Goal: Check status: Check status

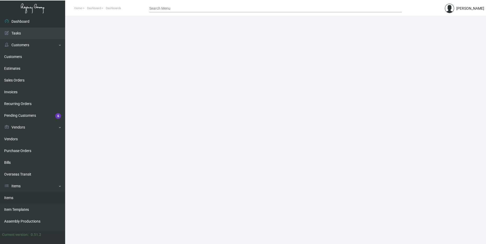
click at [20, 193] on link "Items" at bounding box center [32, 198] width 65 height 12
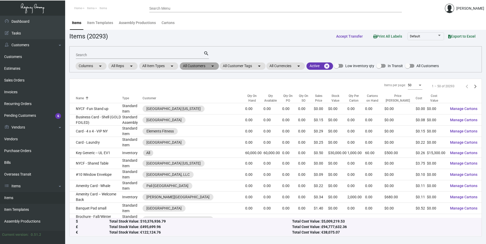
click at [210, 68] on mat-chip "All Customers arrow_drop_down" at bounding box center [199, 65] width 39 height 7
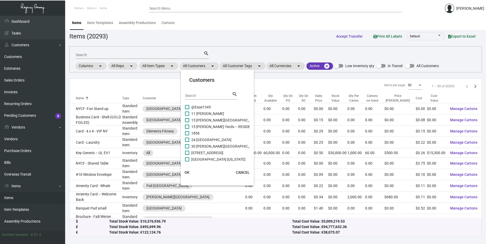
click at [207, 95] on input "Search" at bounding box center [208, 96] width 47 height 4
type input "proper"
click at [218, 131] on mat-checkbox "Proper Austin" at bounding box center [225, 133] width 81 height 7
click at [186, 131] on span at bounding box center [187, 133] width 4 height 4
click at [187, 135] on input "Proper Austin" at bounding box center [187, 135] width 0 height 0
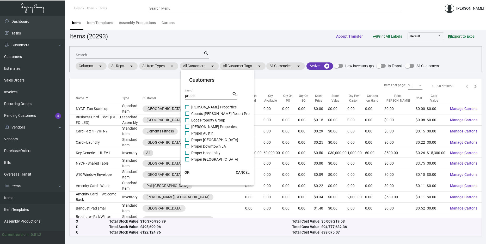
checkbox input "true"
click at [187, 137] on span at bounding box center [187, 139] width 4 height 4
click at [187, 142] on input "Proper [GEOGRAPHIC_DATA]" at bounding box center [187, 142] width 0 height 0
checkbox input "true"
click at [187, 144] on span at bounding box center [187, 146] width 4 height 4
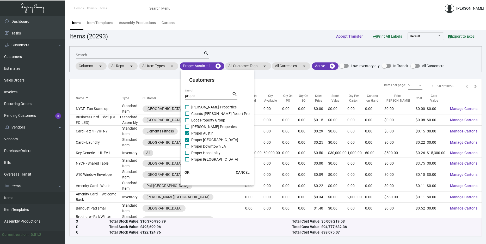
click at [187, 148] on input "Proper Downtown LA" at bounding box center [187, 148] width 0 height 0
checkbox input "true"
click at [188, 150] on span at bounding box center [187, 152] width 4 height 4
click at [187, 155] on input "Proper Hospitality" at bounding box center [187, 155] width 0 height 0
checkbox input "true"
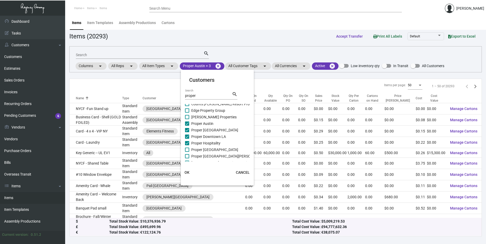
scroll to position [14, 0]
click at [187, 146] on span at bounding box center [187, 145] width 4 height 4
click at [187, 147] on input "Proper [GEOGRAPHIC_DATA]" at bounding box center [187, 147] width 0 height 0
checkbox input "true"
click at [186, 149] on span at bounding box center [187, 151] width 4 height 4
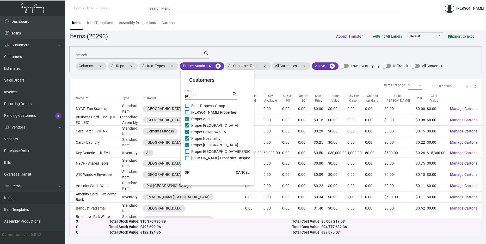
click at [187, 153] on input "Proper [GEOGRAPHIC_DATA][PERSON_NAME]" at bounding box center [187, 153] width 0 height 0
checkbox input "true"
click at [188, 169] on button "OK" at bounding box center [187, 171] width 17 height 9
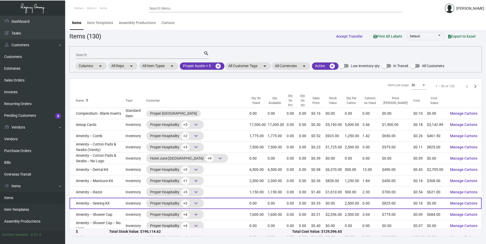
click at [126, 197] on td "Amenity -- Sewing Kit" at bounding box center [98, 202] width 56 height 11
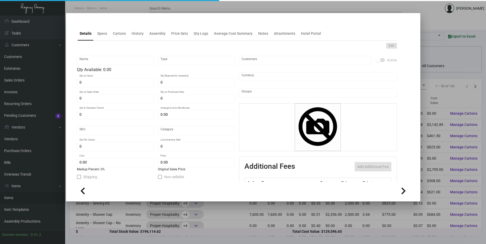
type input "Amenity -- Sewing Kit"
type input "Inventory"
type input "$ 2.00"
type input "Overseas"
type input "2,500"
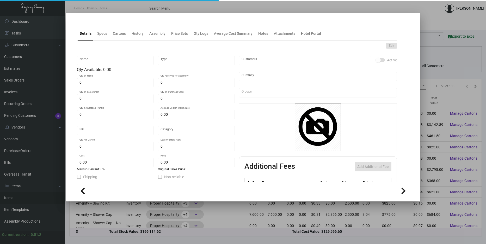
type input "$ 0.16"
type input "$ 0.33"
checkbox input "true"
type input "United States Dollar $"
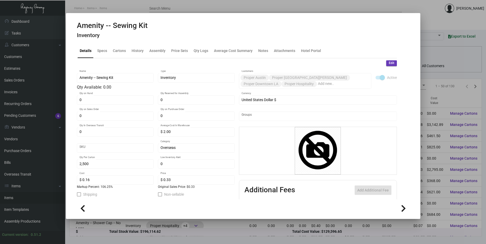
click at [126, 141] on div "0 Qty In Overseas Transit" at bounding box center [115, 134] width 77 height 14
click at [135, 53] on div "History" at bounding box center [138, 50] width 12 height 5
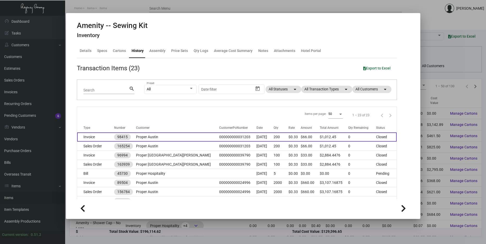
click at [144, 133] on td "Proper Austin" at bounding box center [177, 136] width 83 height 9
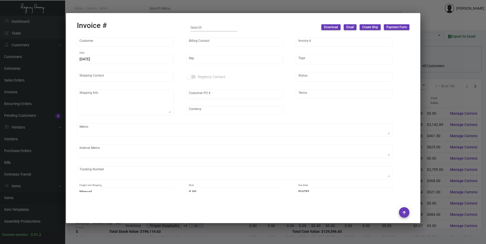
type input "Proper Austin"
type input "AP Billing"
type input "98415"
type input "[DATE]"
type input "[PERSON_NAME]"
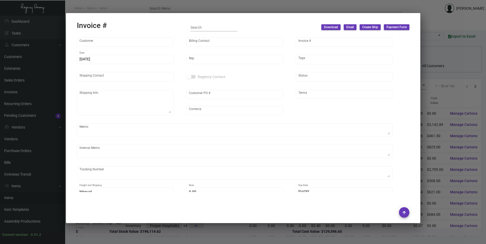
type input "[PERSON_NAME]"
type textarea "Proper Austin - [PERSON_NAME] [STREET_ADDRESS]"
type input "000000000031203"
type input "United States Dollar $"
type input "Net 30"
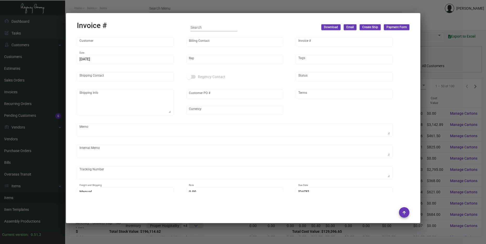
type textarea "50.63"
type input "$ 78.95"
type input "[DATE]"
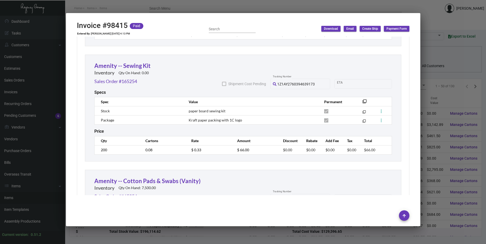
scroll to position [443, 0]
click at [142, 62] on link "Amenity -- Sewing Kit" at bounding box center [122, 65] width 56 height 7
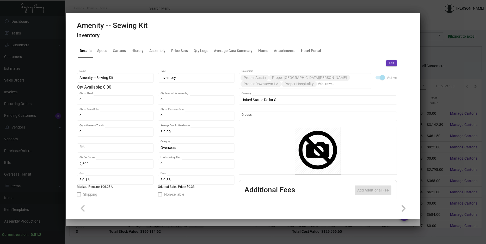
click at [119, 230] on div at bounding box center [243, 122] width 486 height 244
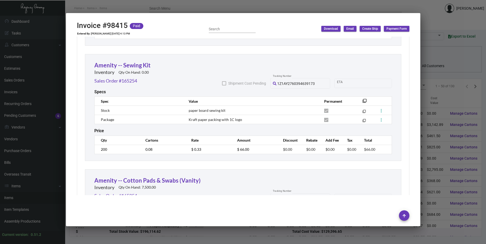
click at [119, 232] on div at bounding box center [243, 122] width 486 height 244
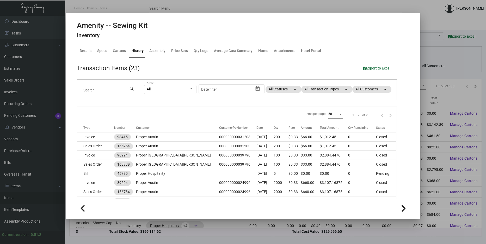
click at [113, 225] on div at bounding box center [243, 122] width 486 height 244
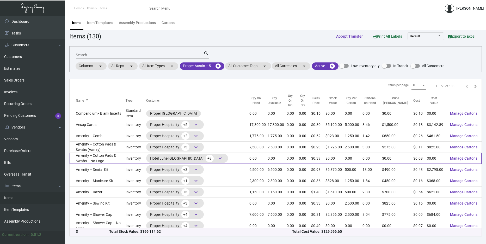
click at [137, 153] on td "Inventory" at bounding box center [136, 158] width 21 height 11
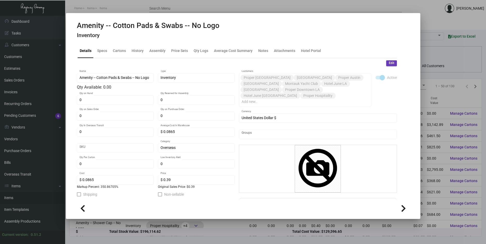
click at [95, 150] on div "SKU" at bounding box center [115, 147] width 71 height 10
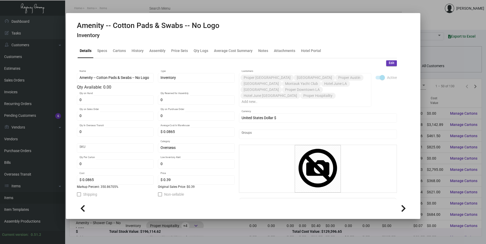
drag, startPoint x: 95, startPoint y: 150, endPoint x: 98, endPoint y: 150, distance: 3.4
click at [98, 150] on div "SKU" at bounding box center [115, 147] width 71 height 10
click at [179, 241] on div at bounding box center [243, 122] width 486 height 244
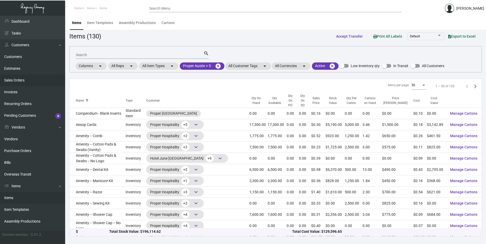
click at [37, 81] on link "Sales Orders" at bounding box center [32, 80] width 65 height 12
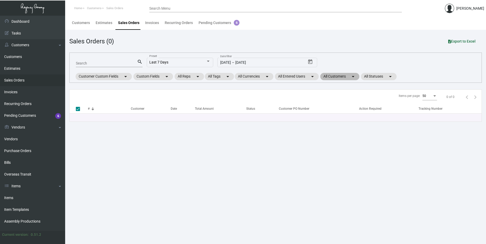
click at [333, 75] on mat-chip "All Customers arrow_drop_down" at bounding box center [340, 76] width 39 height 7
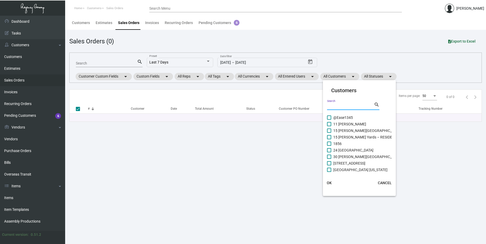
click at [347, 108] on input "Search" at bounding box center [350, 106] width 47 height 4
type input "proper"
click at [345, 141] on span "Proper Austin" at bounding box center [345, 143] width 22 height 6
click at [329, 146] on input "Proper Austin" at bounding box center [329, 146] width 0 height 0
checkbox input "true"
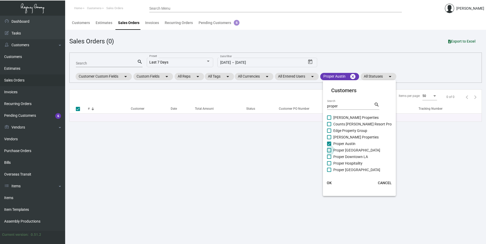
click at [347, 148] on span "Proper [GEOGRAPHIC_DATA]" at bounding box center [357, 150] width 47 height 6
click at [329, 152] on input "Proper [GEOGRAPHIC_DATA]" at bounding box center [329, 152] width 0 height 0
checkbox input "true"
click at [351, 159] on span "Proper Downtown LA" at bounding box center [351, 156] width 35 height 6
click at [329, 159] on input "Proper Downtown LA" at bounding box center [329, 159] width 0 height 0
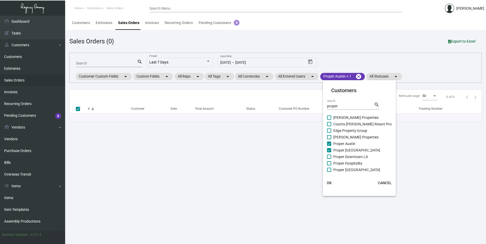
checkbox input "true"
click at [352, 164] on span "Proper Hospitality" at bounding box center [348, 163] width 29 height 6
click at [329, 165] on input "Proper Hospitality" at bounding box center [329, 165] width 0 height 0
checkbox input "true"
click at [352, 169] on span "Proper [GEOGRAPHIC_DATA]" at bounding box center [357, 169] width 47 height 6
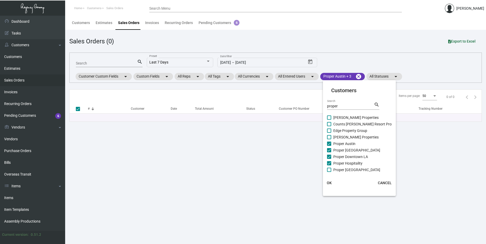
click at [329, 172] on input "Proper [GEOGRAPHIC_DATA]" at bounding box center [329, 172] width 0 height 0
click at [345, 153] on span "Proper [GEOGRAPHIC_DATA]" at bounding box center [357, 155] width 47 height 6
click at [329, 157] on input "Proper [GEOGRAPHIC_DATA]" at bounding box center [329, 157] width 0 height 0
checkbox input "false"
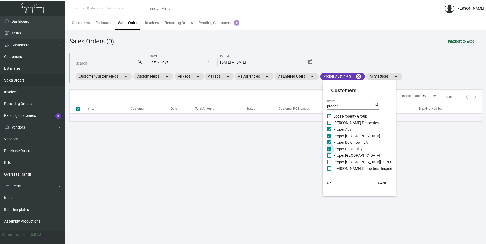
click at [343, 147] on span "Proper Hospitality" at bounding box center [348, 149] width 29 height 6
click at [329, 151] on input "Proper Hospitality" at bounding box center [329, 151] width 0 height 0
checkbox input "false"
click at [341, 141] on span "Proper Downtown LA" at bounding box center [351, 142] width 35 height 6
click at [329, 144] on input "Proper Downtown LA" at bounding box center [329, 144] width 0 height 0
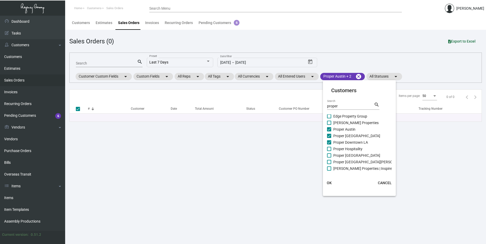
checkbox input "false"
click at [340, 136] on span "Proper [GEOGRAPHIC_DATA]" at bounding box center [357, 135] width 47 height 6
click at [329, 138] on input "Proper [GEOGRAPHIC_DATA]" at bounding box center [329, 138] width 0 height 0
checkbox input "false"
click at [332, 181] on button "OK" at bounding box center [329, 182] width 17 height 9
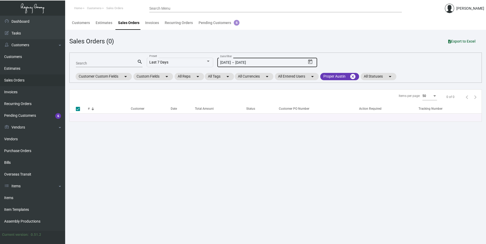
click at [300, 60] on div "[DATE] [DATE] – [DATE] Date filter" at bounding box center [263, 62] width 86 height 10
click at [312, 63] on icon "Open calendar" at bounding box center [311, 61] width 4 height 5
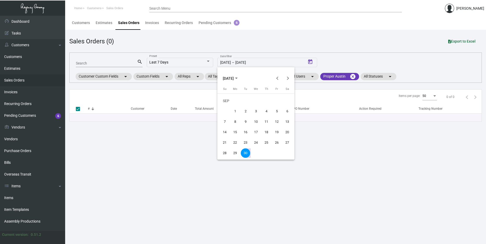
click at [234, 79] on span "[DATE]" at bounding box center [228, 78] width 11 height 4
click at [234, 113] on div "2024" at bounding box center [229, 114] width 16 height 9
click at [233, 124] on div "SEP" at bounding box center [229, 125] width 16 height 9
click at [229, 112] on div "1" at bounding box center [224, 110] width 9 height 9
type input "[DATE]"
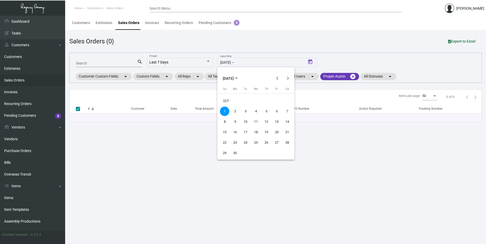
click at [234, 78] on span "[DATE]" at bounding box center [228, 78] width 11 height 4
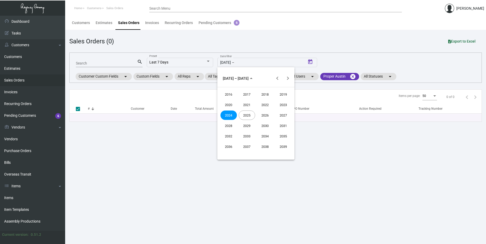
click at [244, 115] on div "2025" at bounding box center [247, 114] width 16 height 9
click at [235, 124] on div "SEP" at bounding box center [229, 125] width 16 height 9
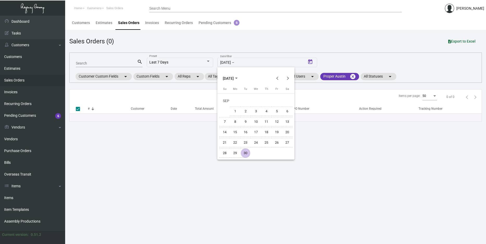
click at [247, 151] on div "30" at bounding box center [245, 152] width 9 height 9
type input "[DATE]"
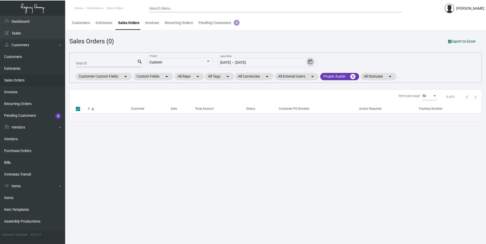
checkbox input "false"
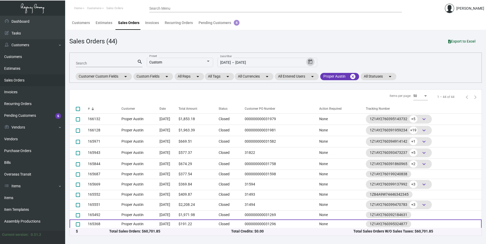
click at [239, 226] on td "Closed" at bounding box center [230, 223] width 23 height 9
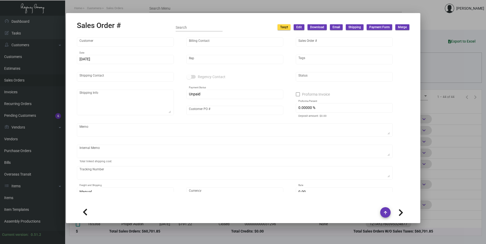
type input "Proper Austin"
type input "AP Billing"
type input "165368"
type input "[DATE]"
type input "[PERSON_NAME]"
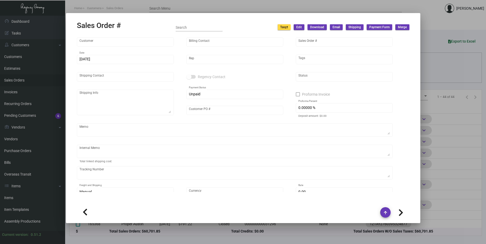
type input "[PERSON_NAME]"
type textarea "Proper Austin - [PERSON_NAME] [STREET_ADDRESS]"
type input "000000000031296"
type textarea "$8.35"
type input "United States Dollar $"
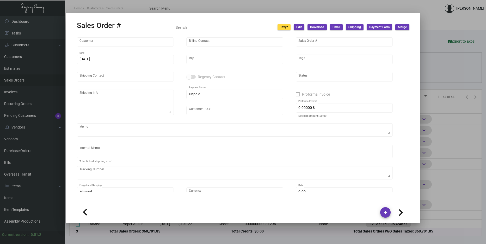
type input "$ 31.22"
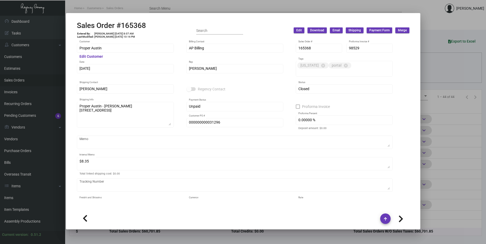
click at [467, 147] on div at bounding box center [243, 122] width 486 height 244
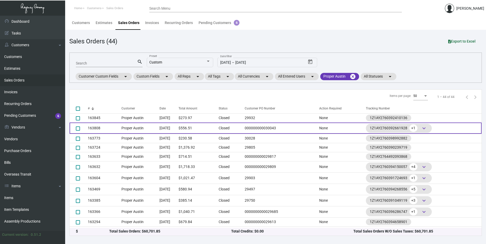
scroll to position [279, 0]
click at [135, 128] on td "Proper Austin" at bounding box center [141, 128] width 38 height 11
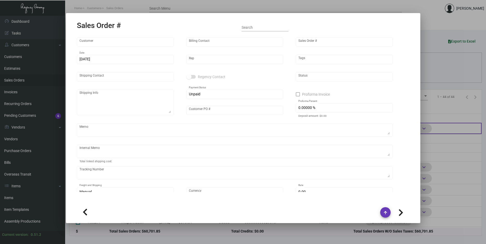
type input "Proper Austin"
type input "AP Billing"
type input "163808"
type input "[DATE]"
type input "[PERSON_NAME]"
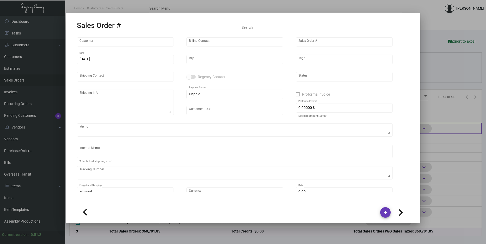
type input "[PERSON_NAME]"
type textarea "Proper Austin - [PERSON_NAME] [STREET_ADDRESS]"
type input "000000000030043"
type textarea "$16.48 for gift bags large and stickers 14.11 small"
type input "United States Dollar $"
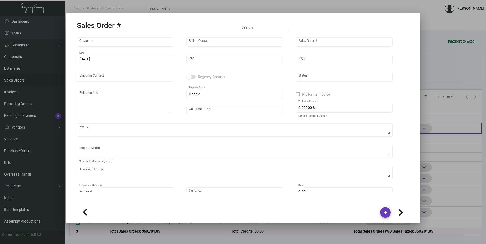
type input "$ 54.51"
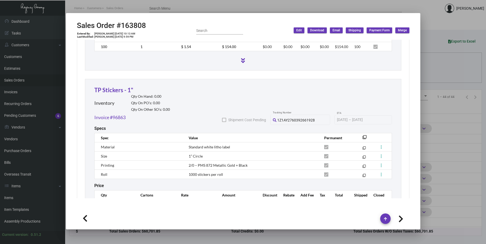
scroll to position [629, 0]
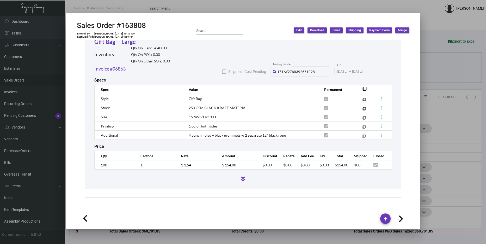
click at [449, 119] on div at bounding box center [243, 122] width 486 height 244
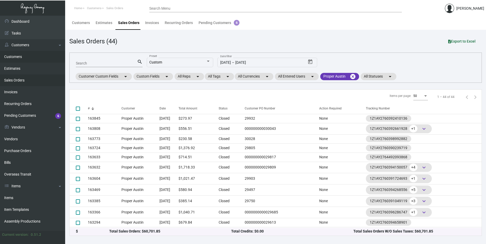
scroll to position [278, 0]
